Goal: Task Accomplishment & Management: Manage account settings

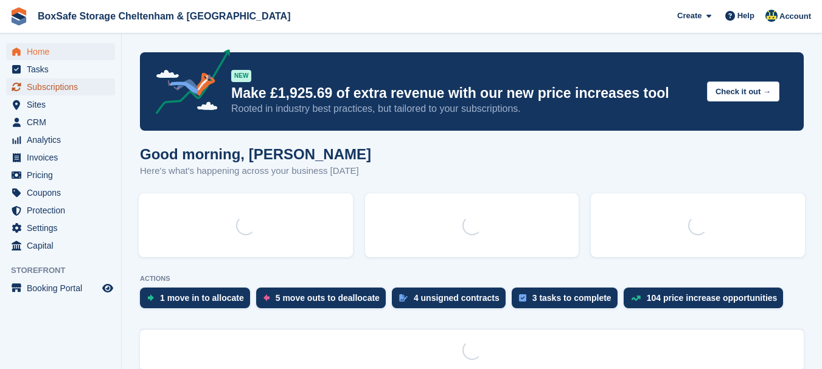
click at [65, 85] on span "Subscriptions" at bounding box center [63, 86] width 73 height 17
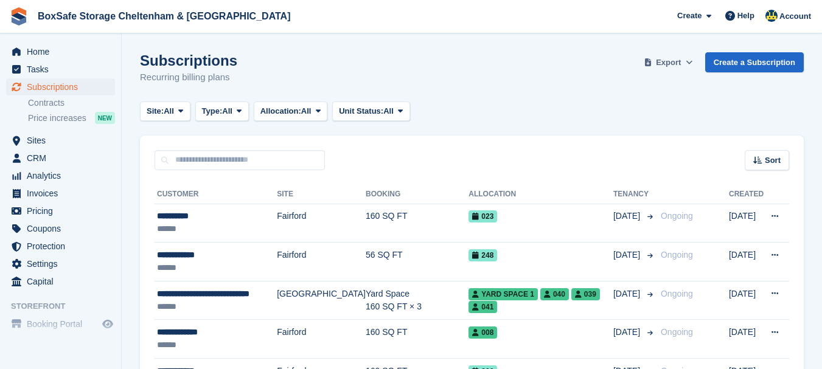
click at [674, 65] on span "Export" at bounding box center [668, 63] width 25 height 12
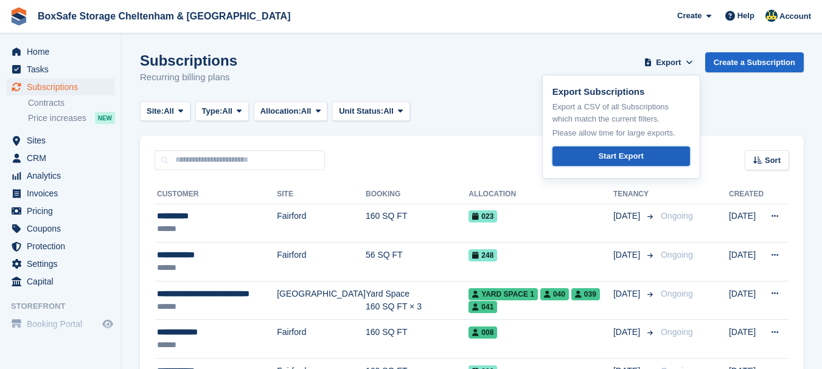
click at [627, 156] on div "Start Export" at bounding box center [620, 156] width 45 height 12
click at [41, 49] on span "Home" at bounding box center [63, 51] width 73 height 17
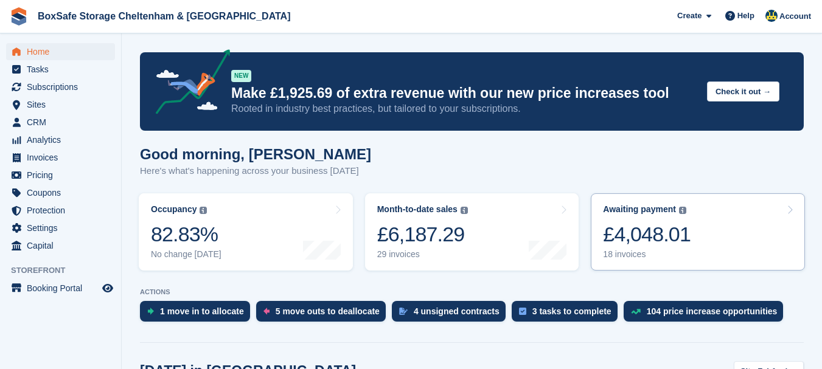
click at [626, 240] on div "£4,048.01" at bounding box center [647, 234] width 88 height 25
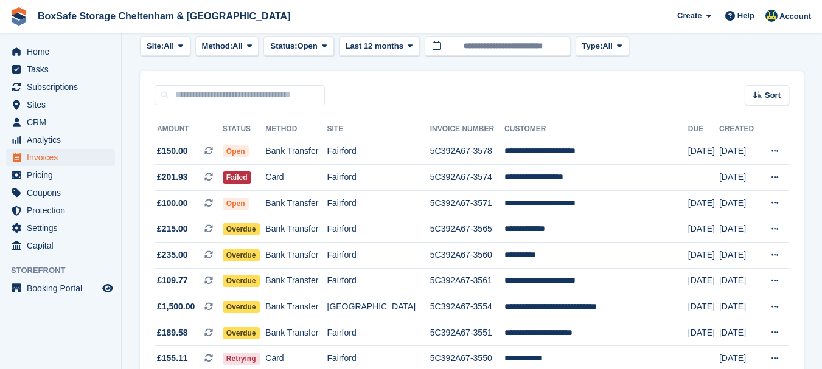
scroll to position [83, 0]
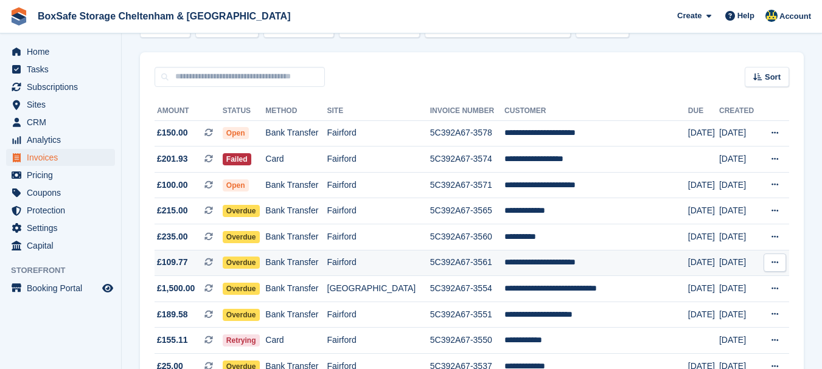
click at [589, 262] on td "**********" at bounding box center [596, 263] width 184 height 26
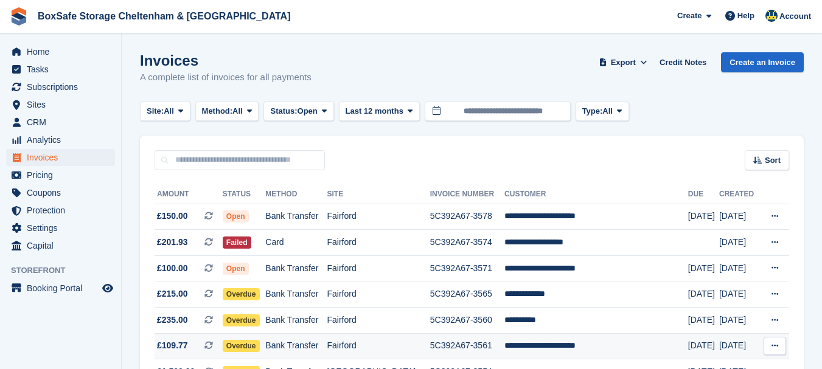
scroll to position [83, 0]
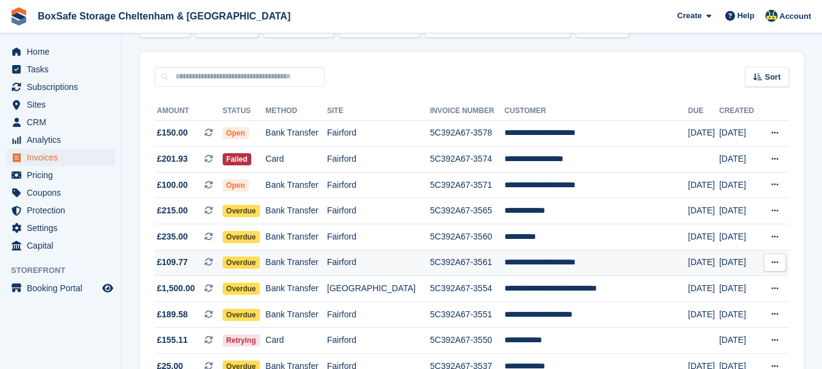
click at [771, 260] on icon at bounding box center [774, 263] width 7 height 8
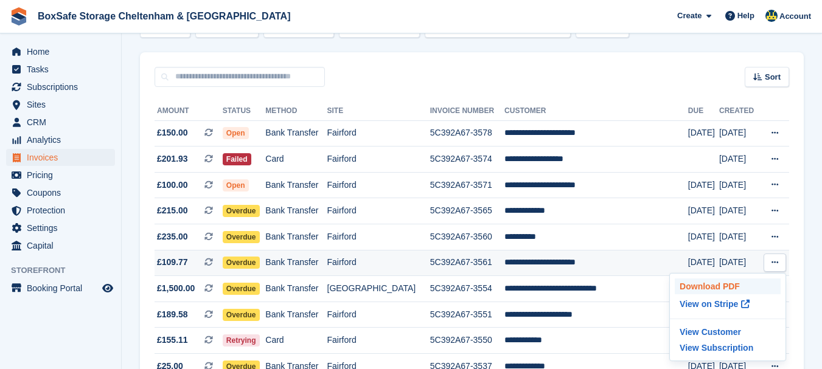
click at [734, 288] on p "Download PDF" at bounding box center [728, 287] width 106 height 16
click at [627, 85] on div "Sort Sort by Date created Created (oldest first) Created (newest first)" at bounding box center [472, 69] width 664 height 35
